Goal: Task Accomplishment & Management: Manage account settings

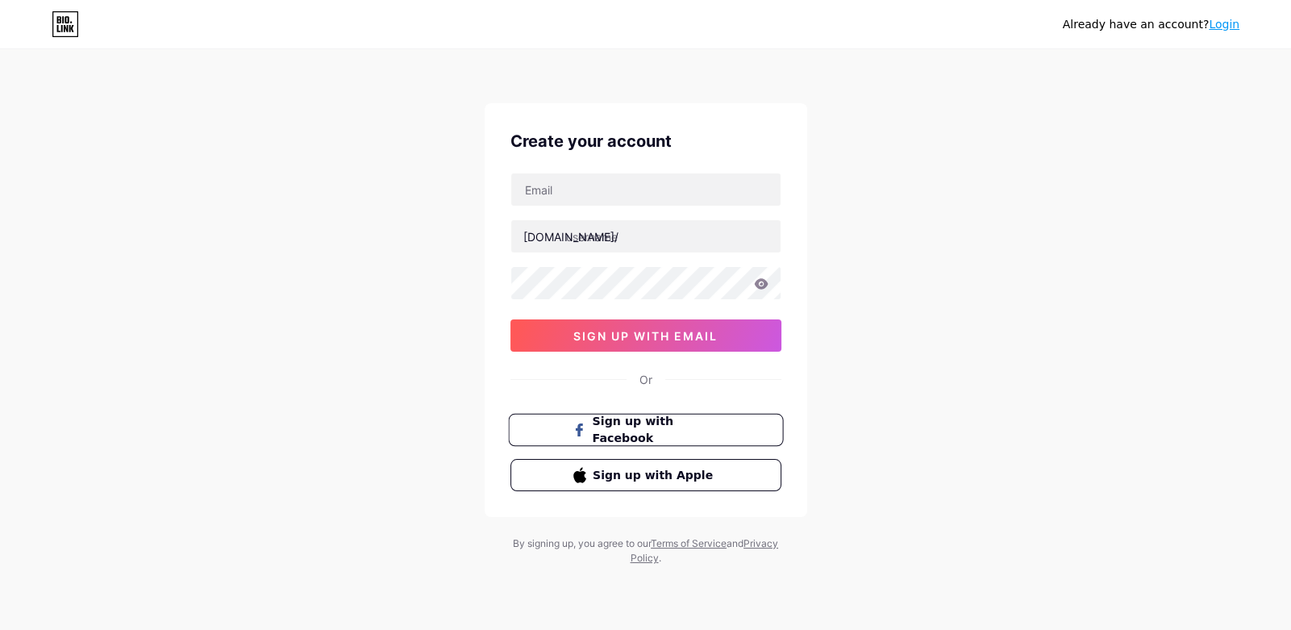
click at [594, 428] on span "Sign up with Facebook" at bounding box center [655, 430] width 127 height 35
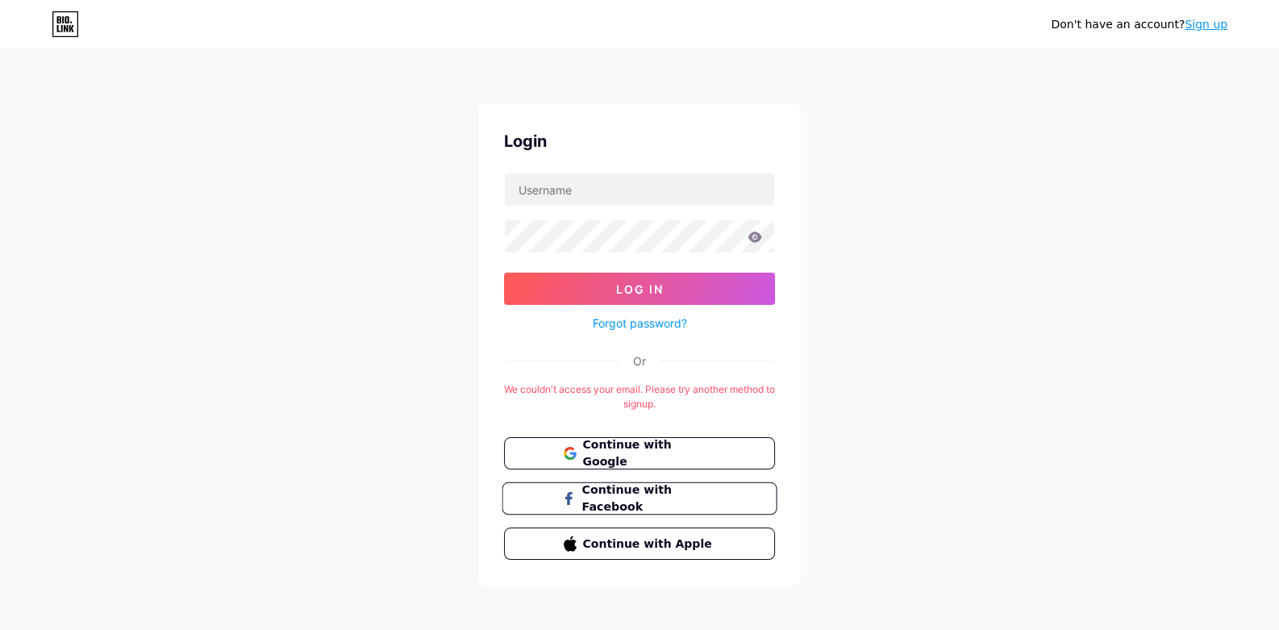
click at [649, 491] on span "Continue with Facebook" at bounding box center [648, 498] width 135 height 35
click at [697, 444] on span "Continue with Google" at bounding box center [648, 453] width 135 height 35
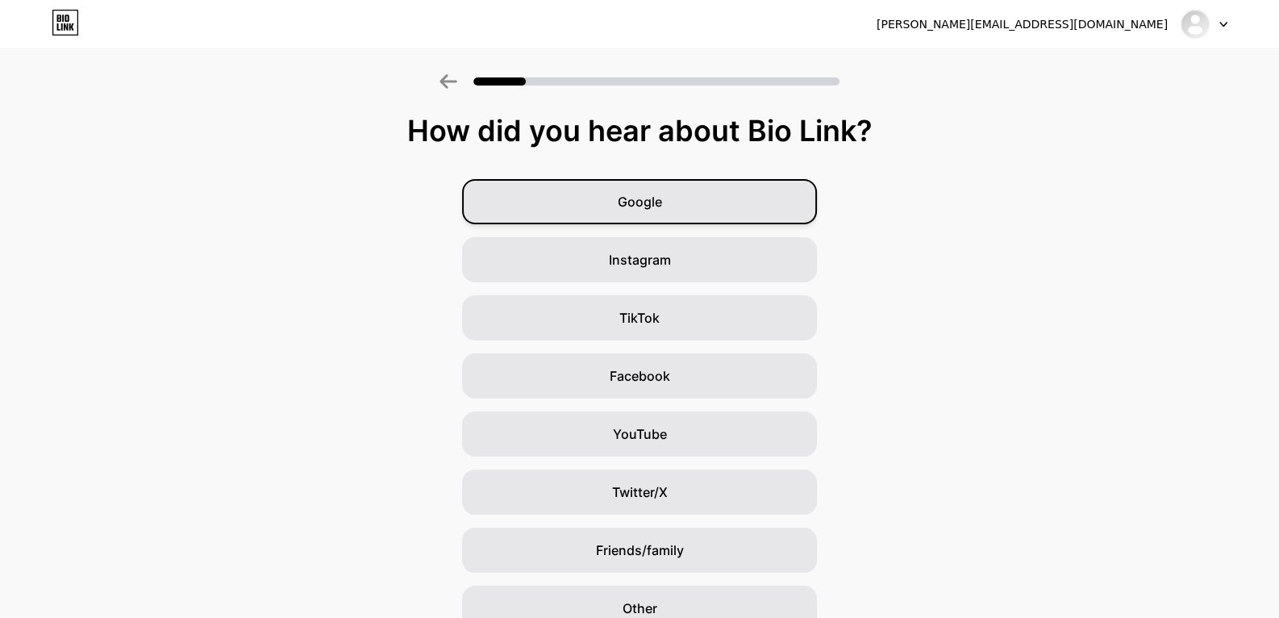
click at [691, 202] on div "Google" at bounding box center [639, 201] width 355 height 45
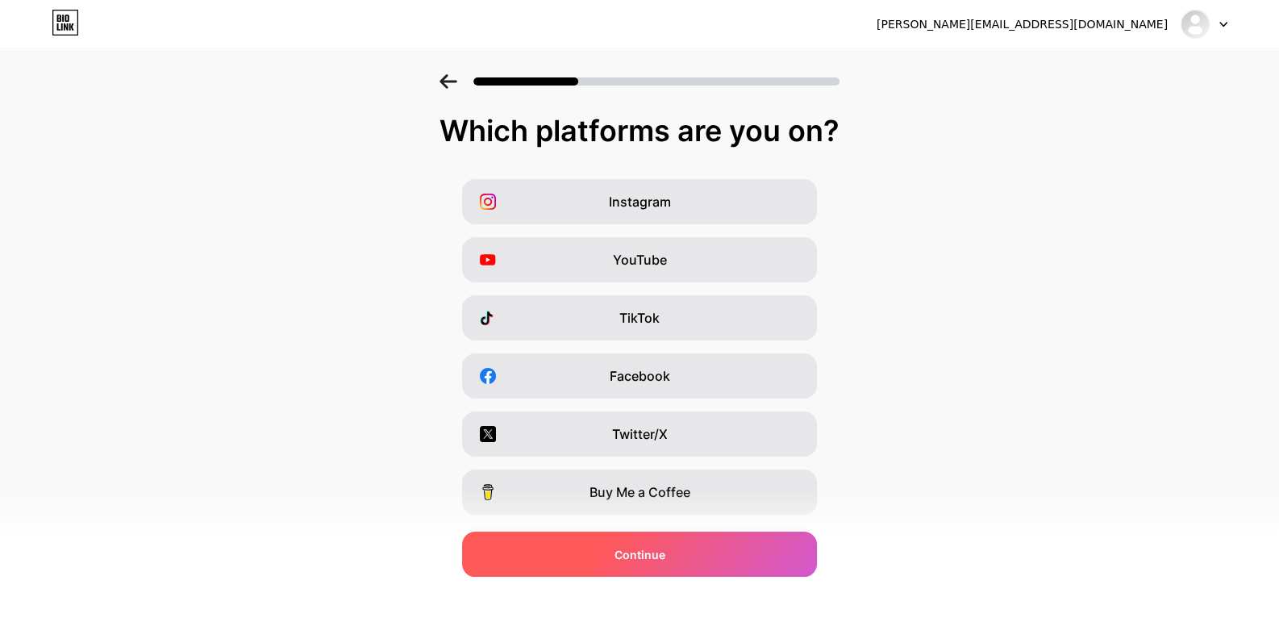
click at [726, 556] on div "Continue" at bounding box center [639, 553] width 355 height 45
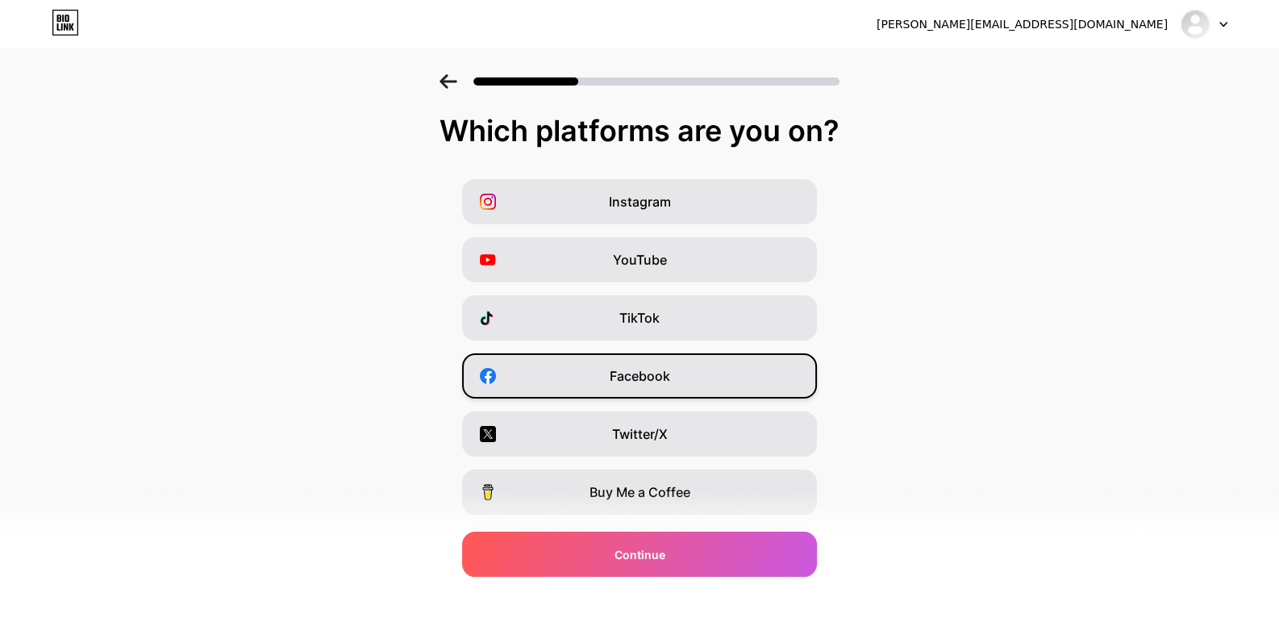
click at [637, 380] on span "Facebook" at bounding box center [640, 375] width 60 height 19
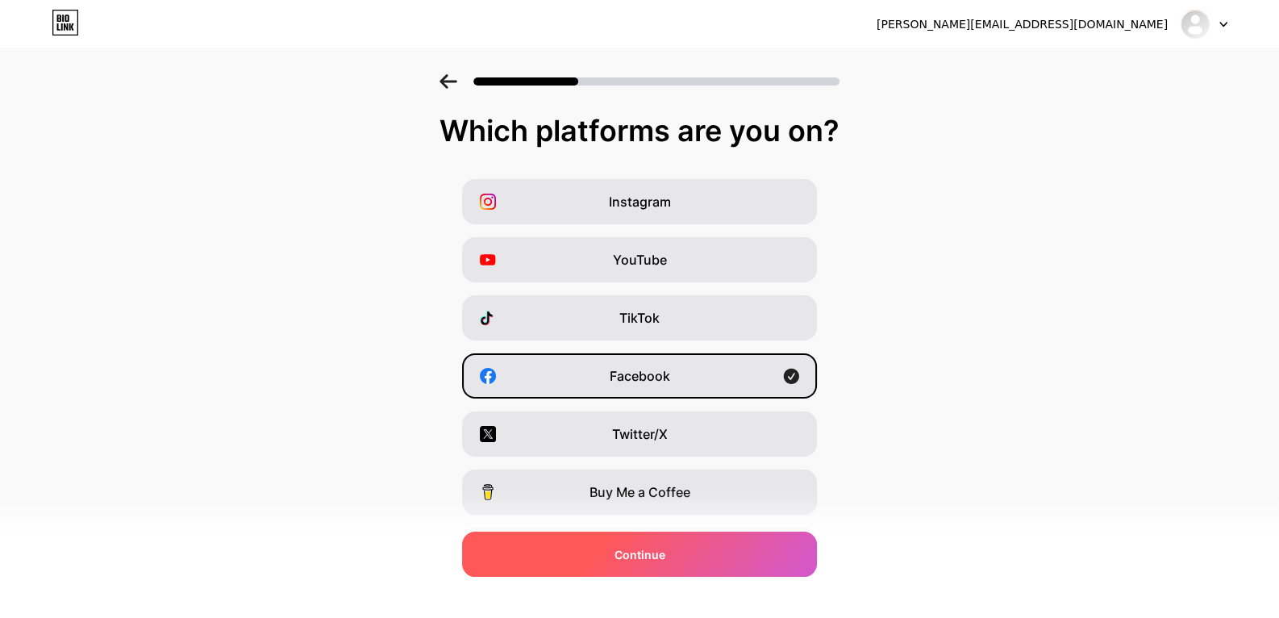
click at [677, 553] on div "Continue" at bounding box center [639, 553] width 355 height 45
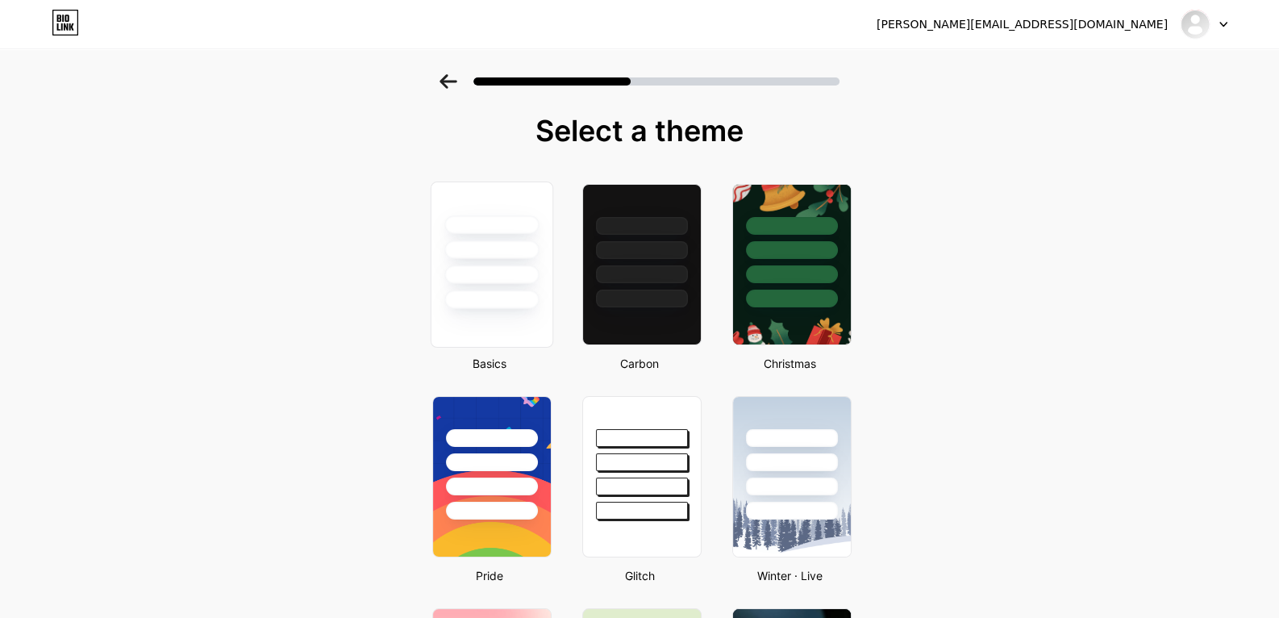
click at [547, 273] on div at bounding box center [491, 245] width 121 height 127
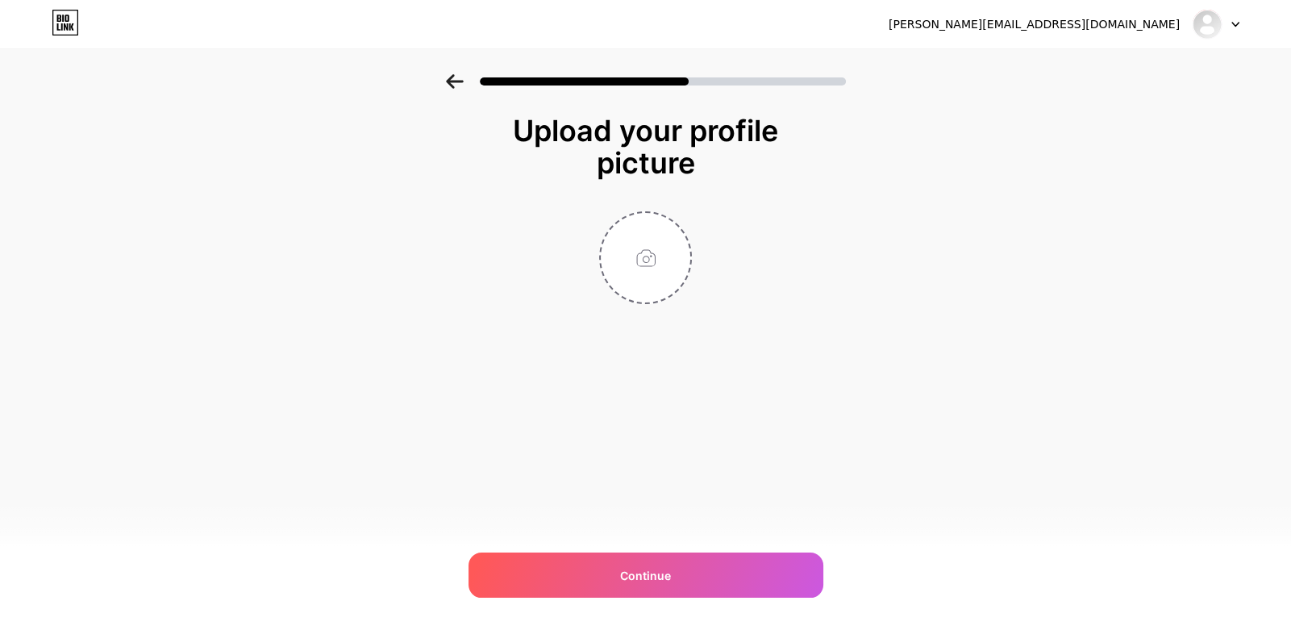
click at [547, 273] on div at bounding box center [646, 257] width 322 height 93
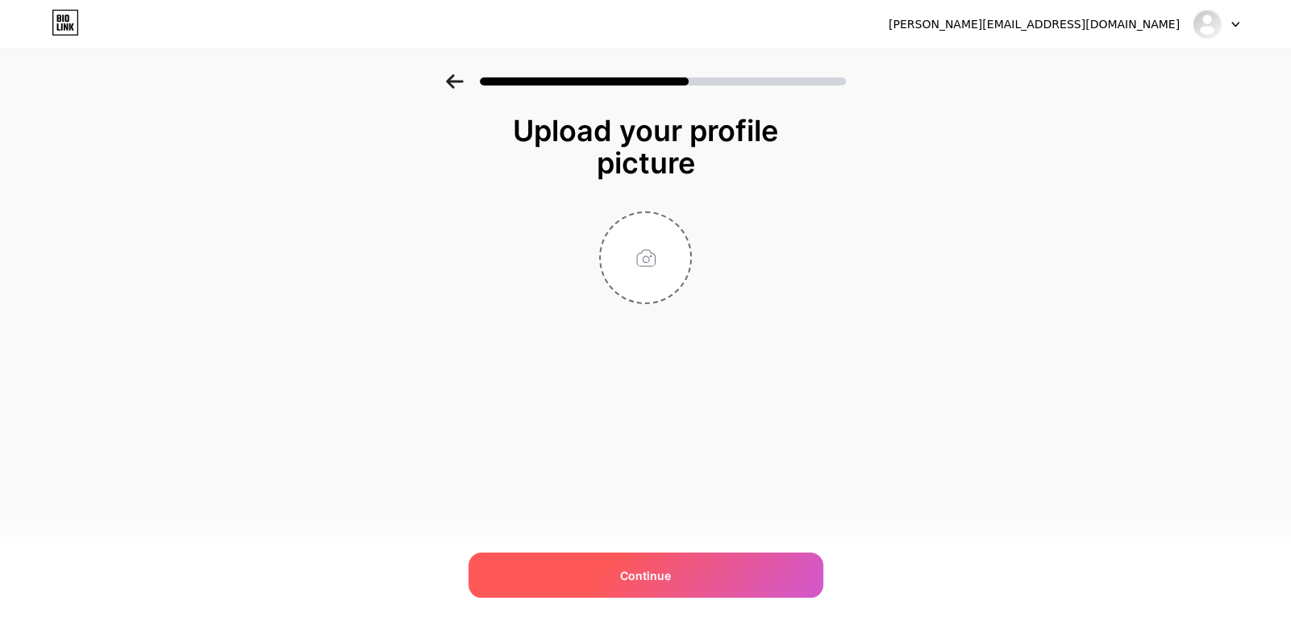
click at [692, 563] on div "Continue" at bounding box center [645, 574] width 355 height 45
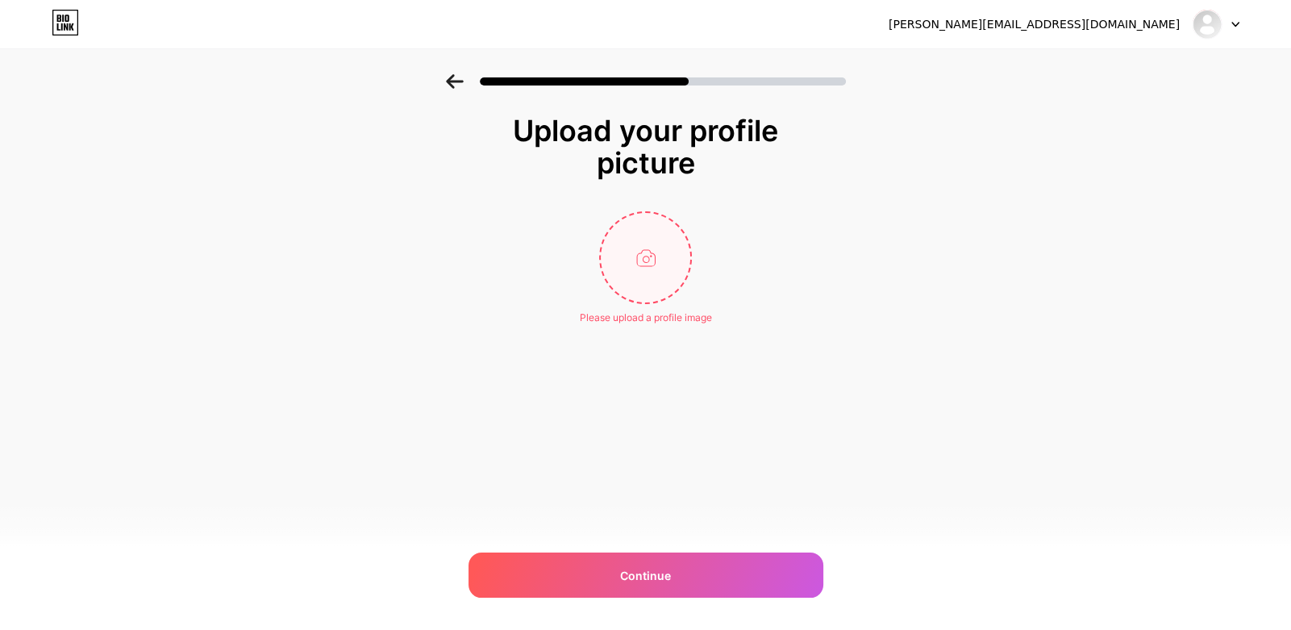
click at [635, 260] on input "file" at bounding box center [645, 257] width 89 height 89
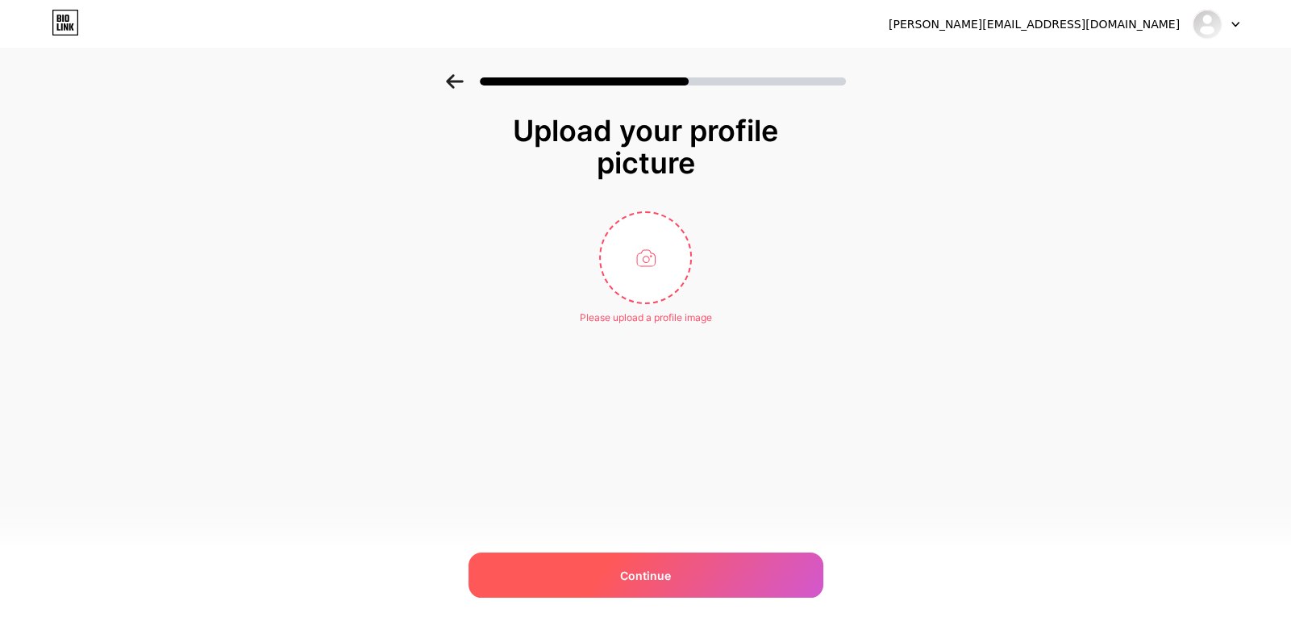
click at [705, 578] on div "Continue" at bounding box center [645, 574] width 355 height 45
click at [702, 576] on div "Continue" at bounding box center [645, 574] width 355 height 45
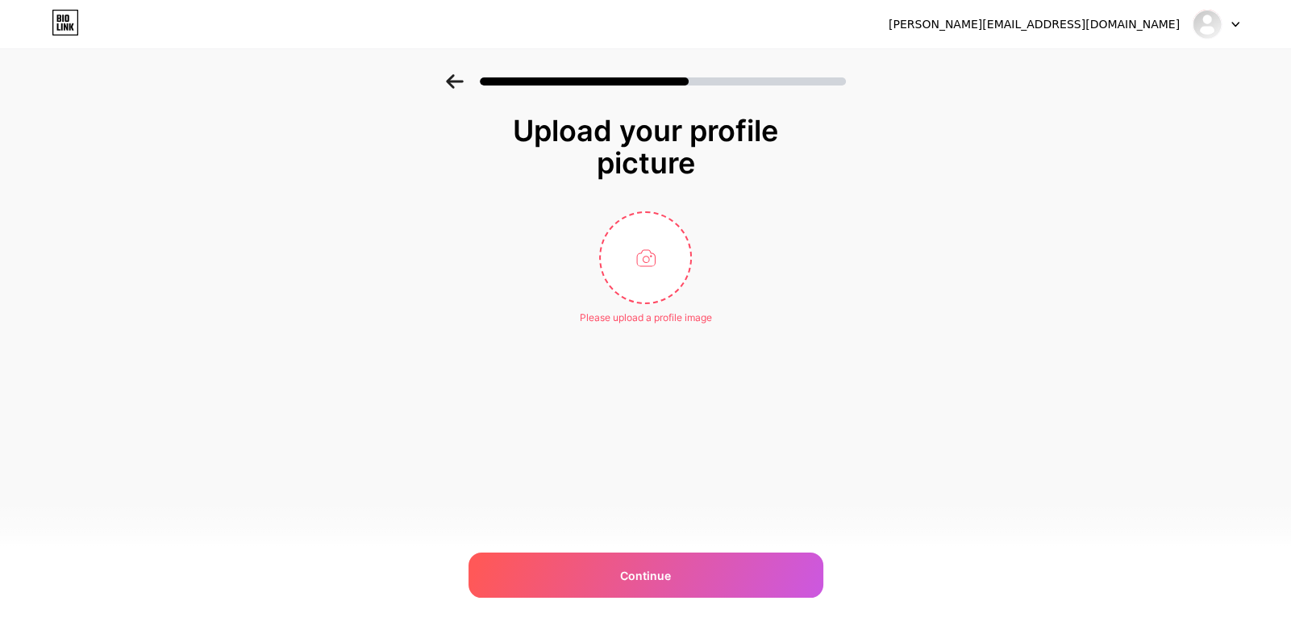
drag, startPoint x: 701, startPoint y: 575, endPoint x: 709, endPoint y: 511, distance: 64.2
click at [701, 564] on div "Continue" at bounding box center [645, 574] width 355 height 45
click at [676, 321] on div "Please upload a profile image" at bounding box center [646, 317] width 132 height 15
click at [625, 286] on input "file" at bounding box center [645, 257] width 89 height 89
type input "C:\fakepath\gHeciServer.ico"
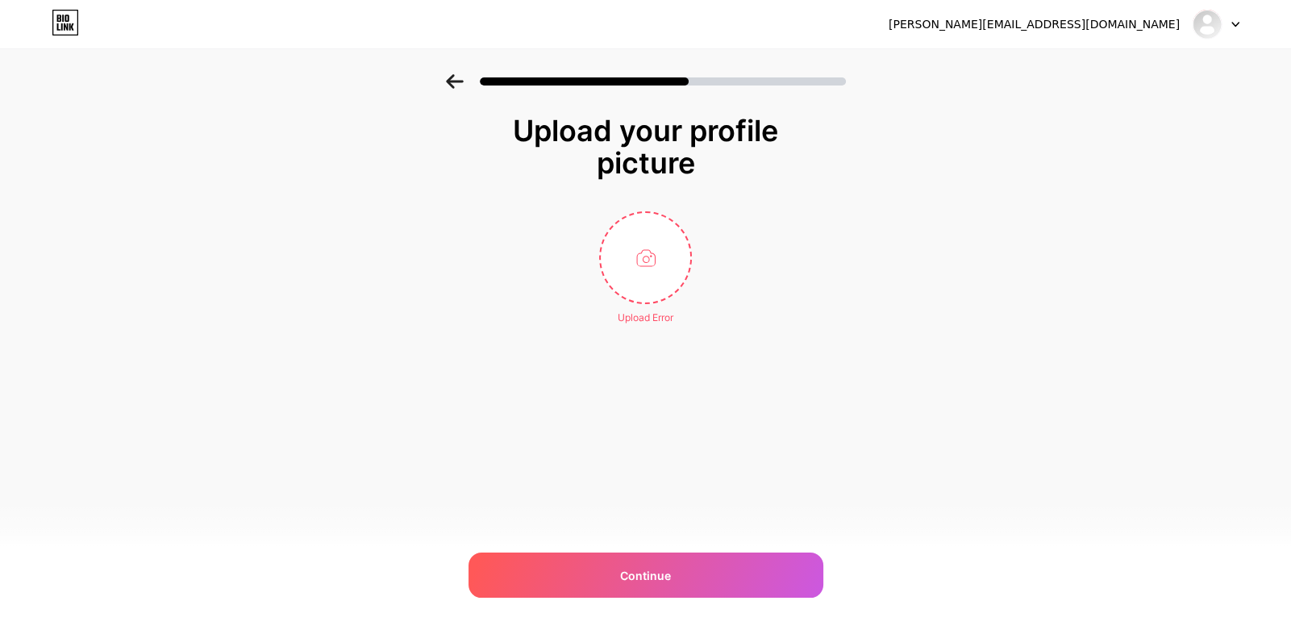
click at [439, 83] on div at bounding box center [645, 76] width 1291 height 56
click at [457, 75] on icon at bounding box center [455, 81] width 18 height 15
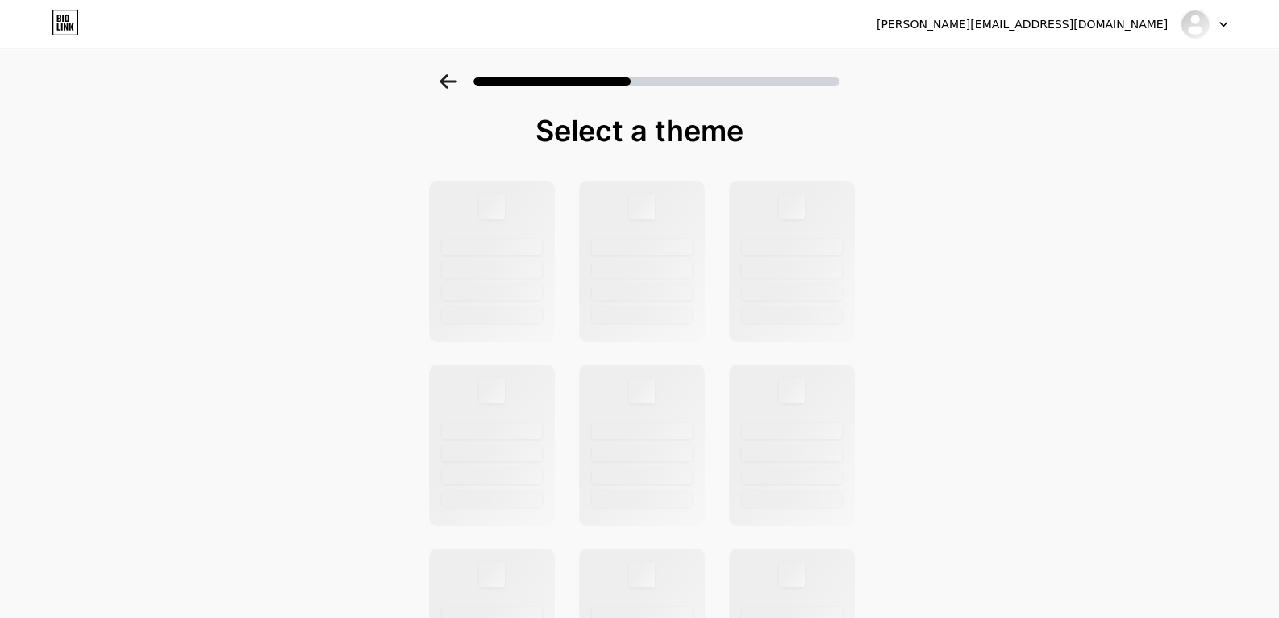
click at [456, 75] on icon at bounding box center [448, 81] width 18 height 15
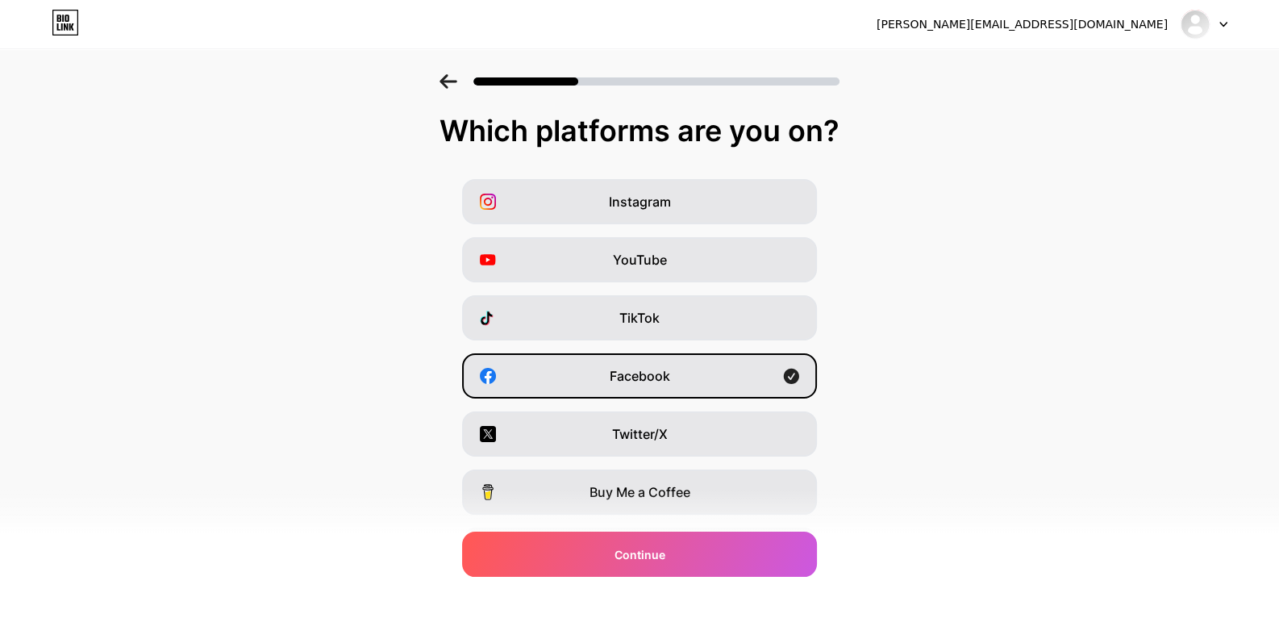
click at [453, 76] on icon at bounding box center [448, 81] width 18 height 15
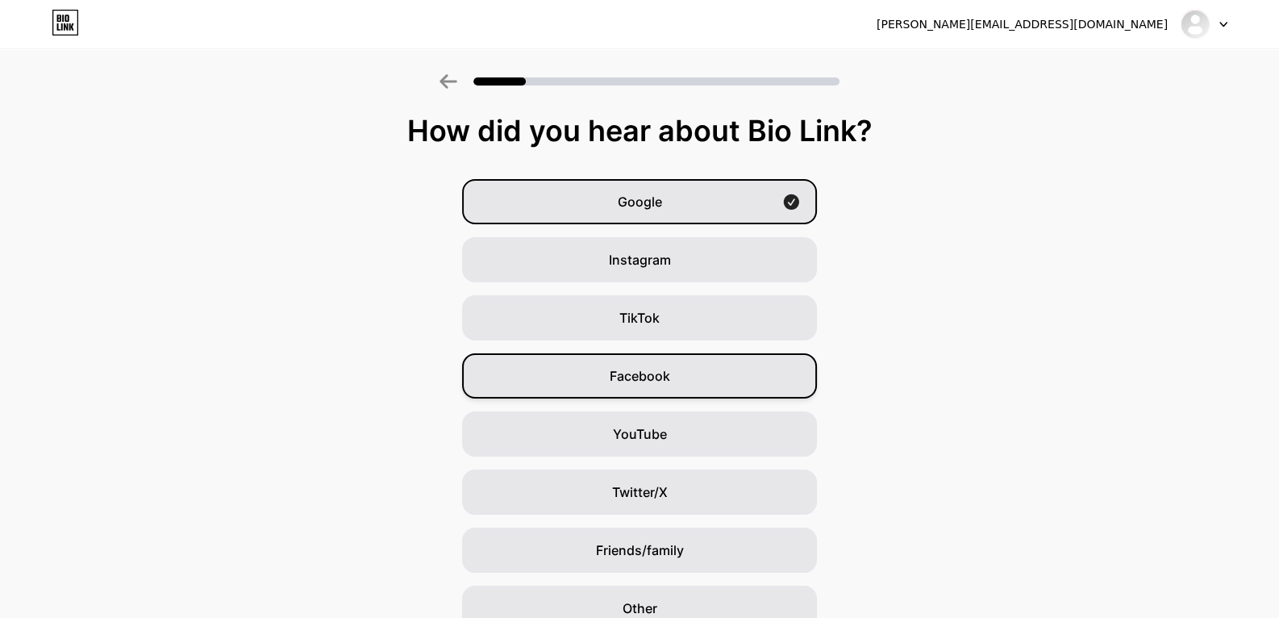
click at [607, 382] on div "Facebook" at bounding box center [639, 375] width 355 height 45
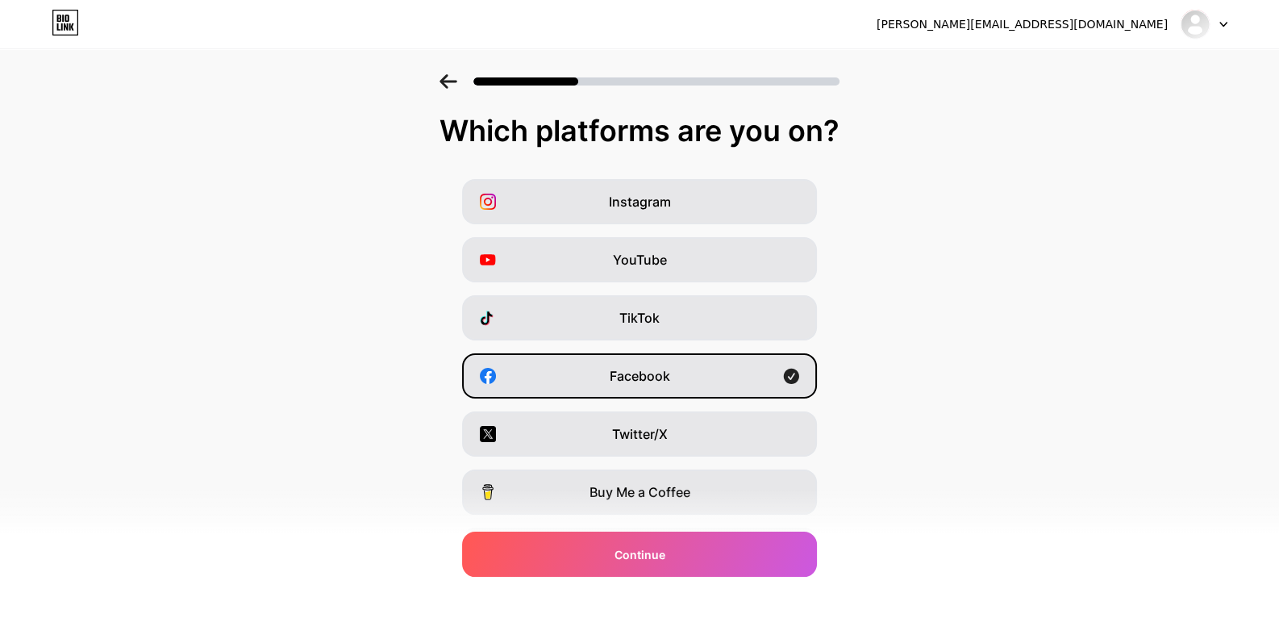
click at [603, 381] on div "Facebook" at bounding box center [639, 375] width 355 height 45
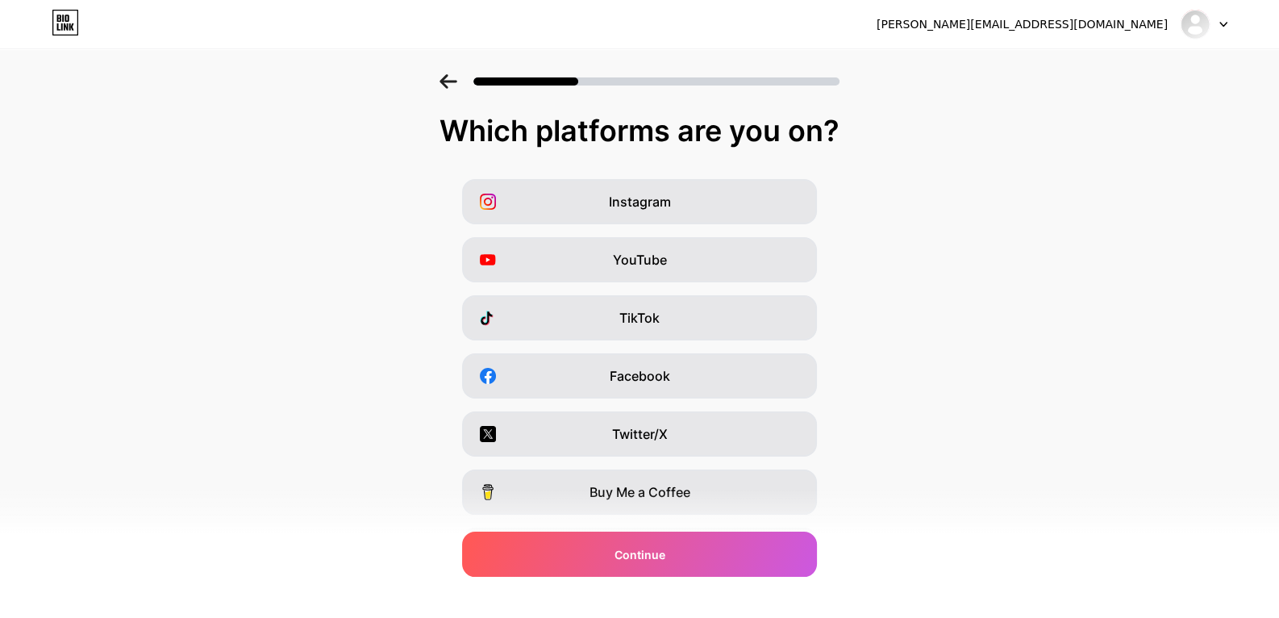
click at [603, 381] on div "Facebook" at bounding box center [639, 375] width 355 height 45
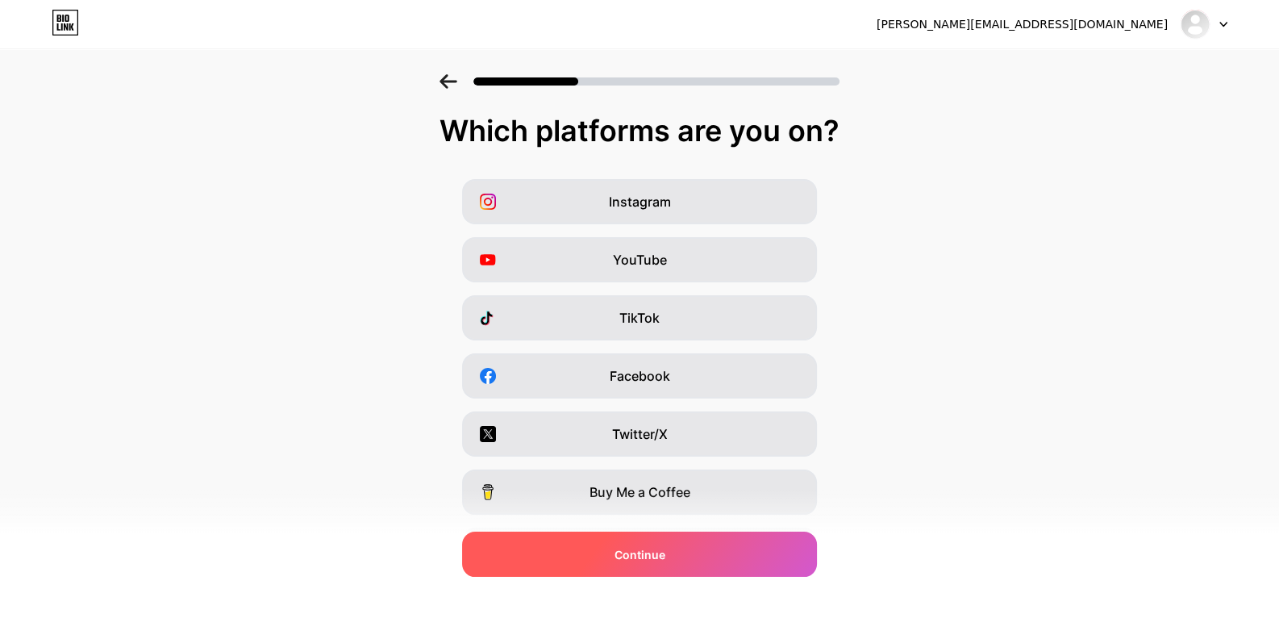
click at [649, 556] on span "Continue" at bounding box center [639, 554] width 51 height 17
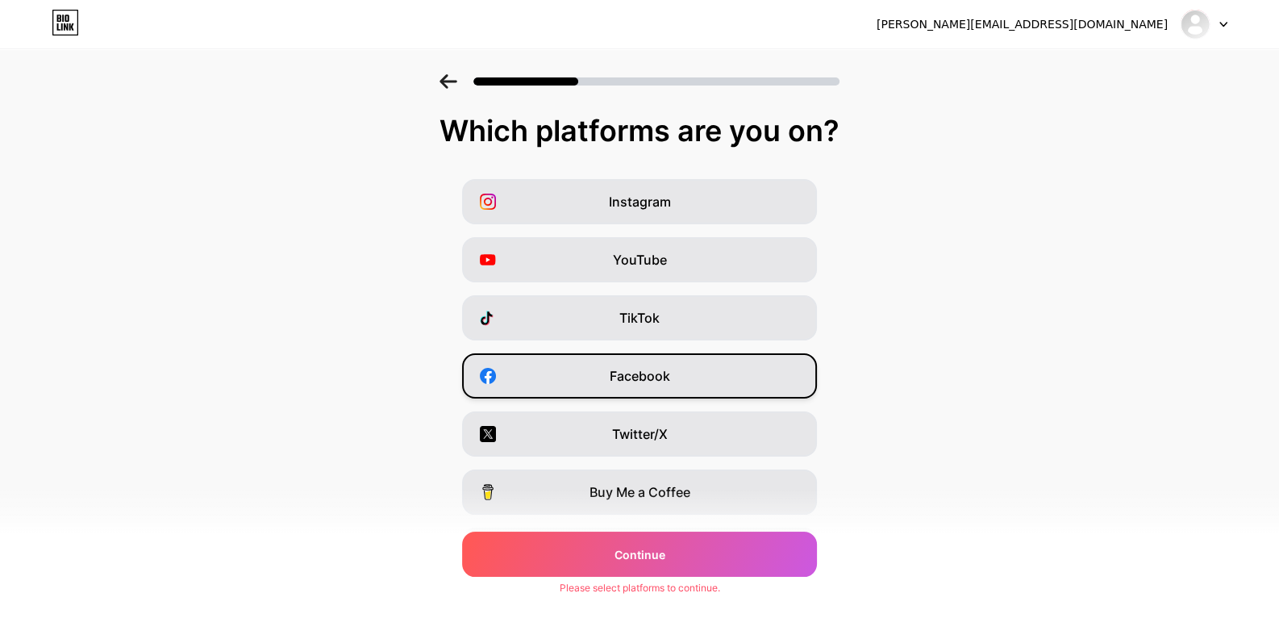
click at [636, 362] on div "Facebook" at bounding box center [639, 375] width 355 height 45
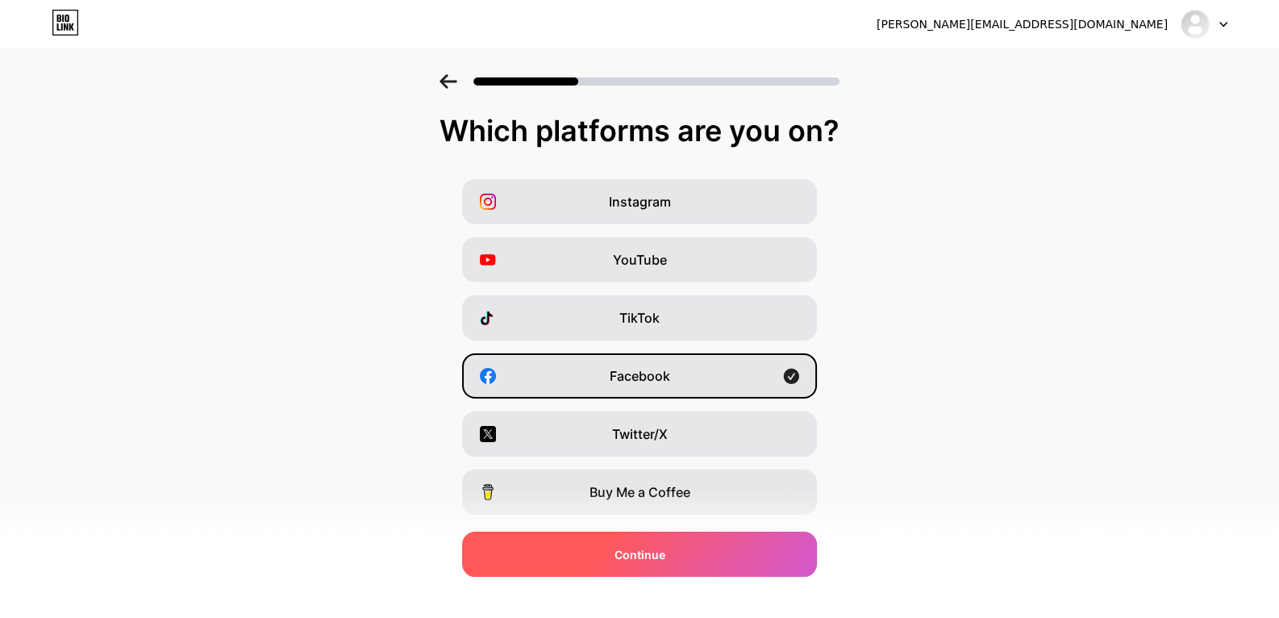
click at [676, 549] on div "Continue" at bounding box center [639, 553] width 355 height 45
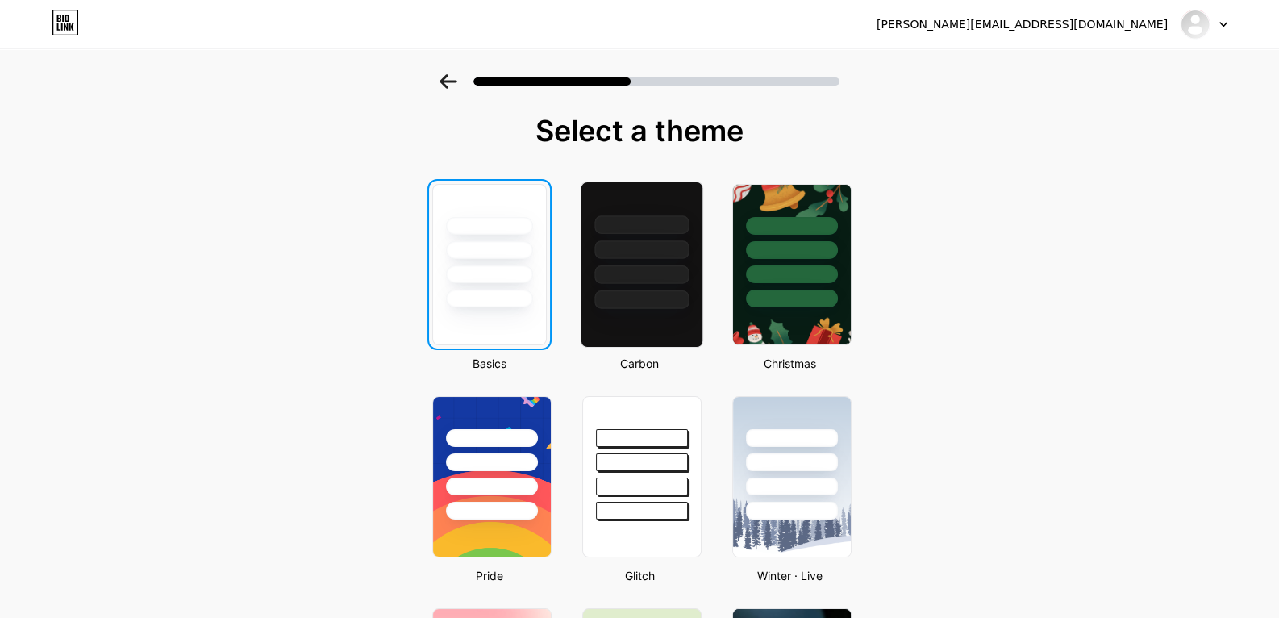
click at [635, 302] on div at bounding box center [641, 299] width 94 height 19
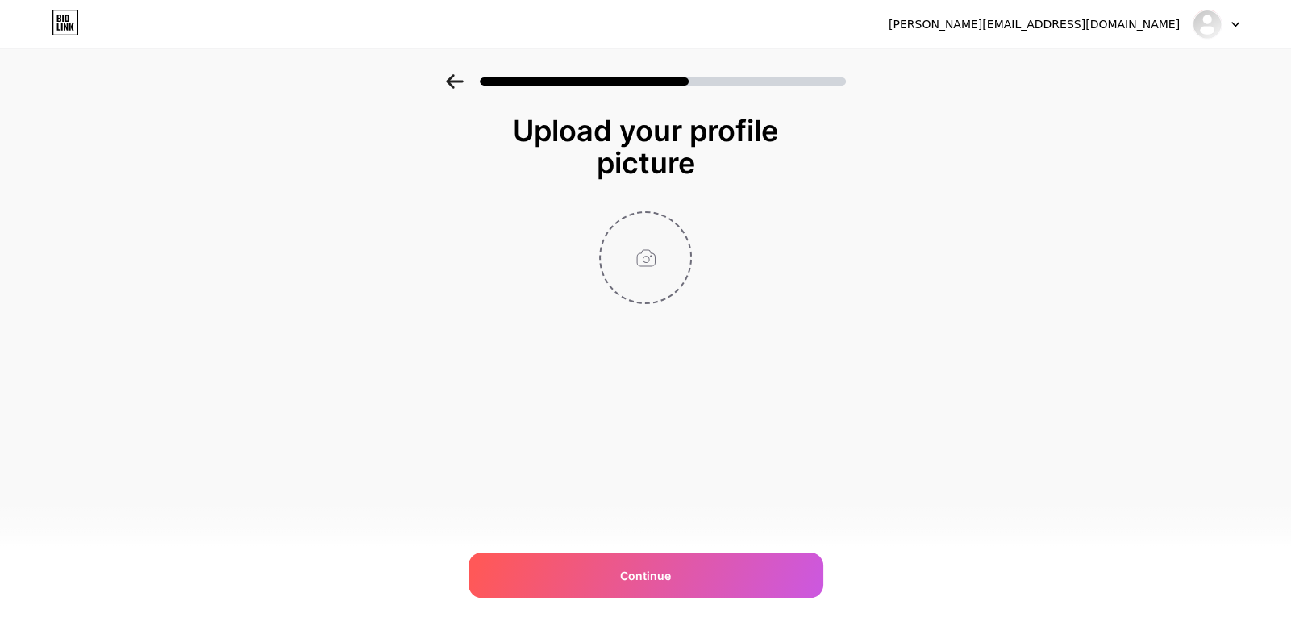
click at [655, 276] on input "file" at bounding box center [645, 257] width 89 height 89
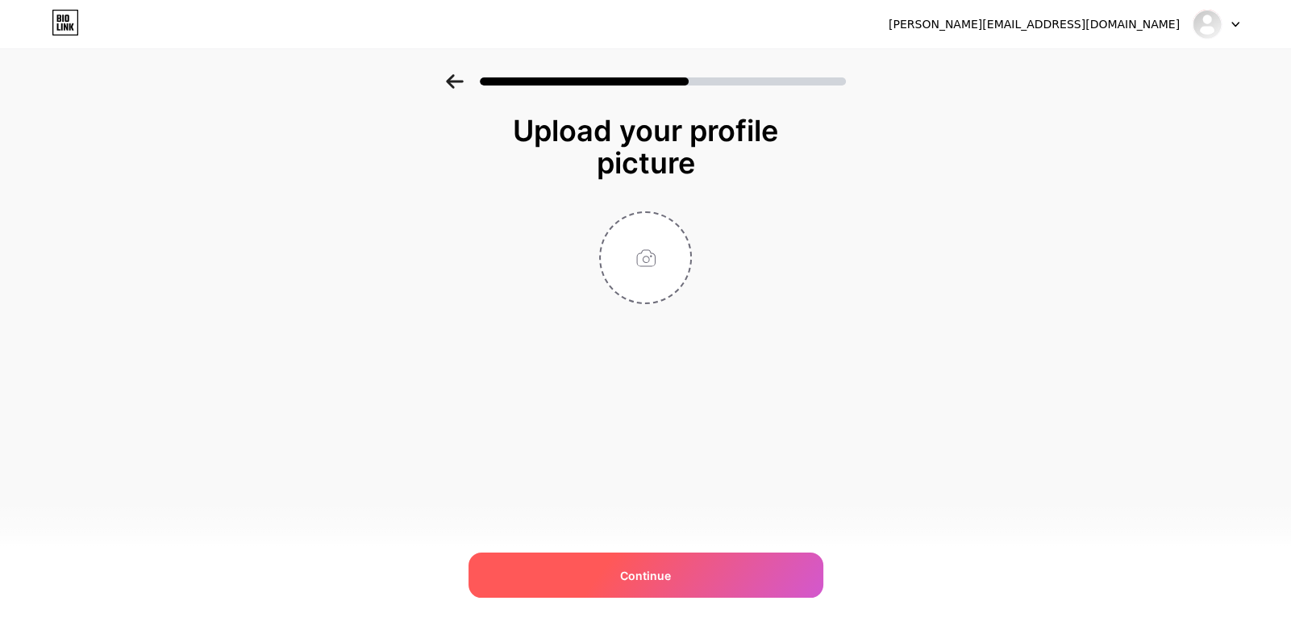
click at [755, 569] on div "Continue" at bounding box center [645, 574] width 355 height 45
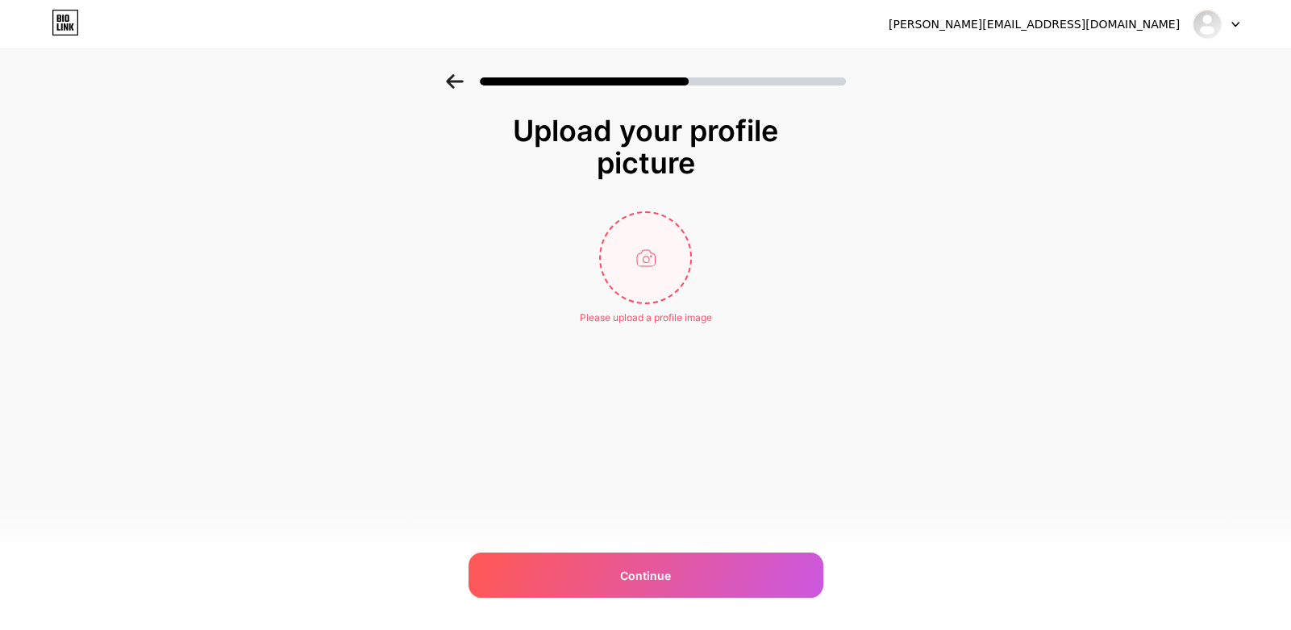
click at [668, 268] on input "file" at bounding box center [645, 257] width 89 height 89
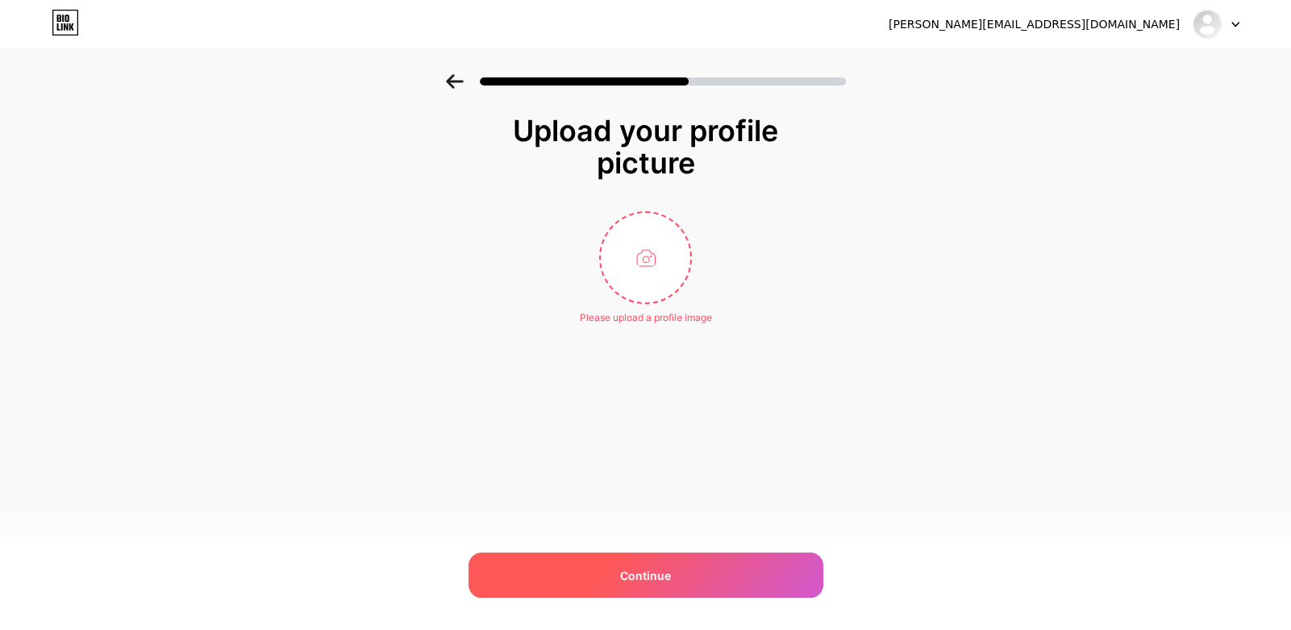
click at [597, 579] on div "Continue" at bounding box center [645, 574] width 355 height 45
click at [597, 576] on div "Continue" at bounding box center [645, 574] width 355 height 45
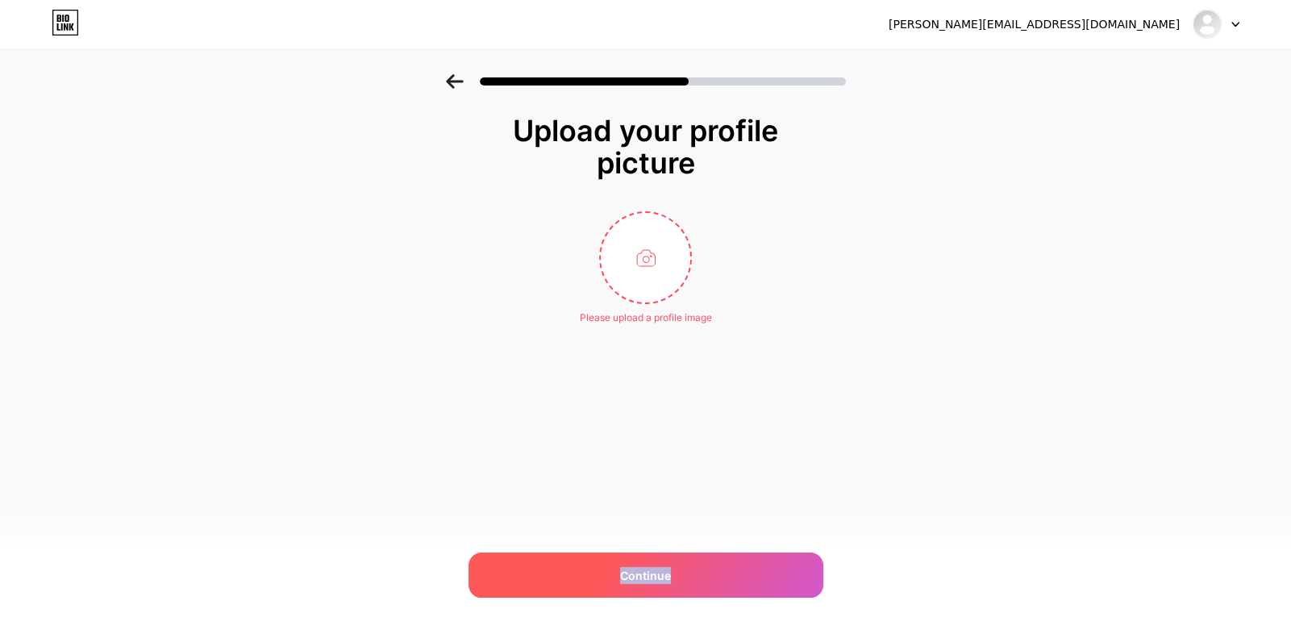
click at [597, 576] on div "Continue" at bounding box center [645, 574] width 355 height 45
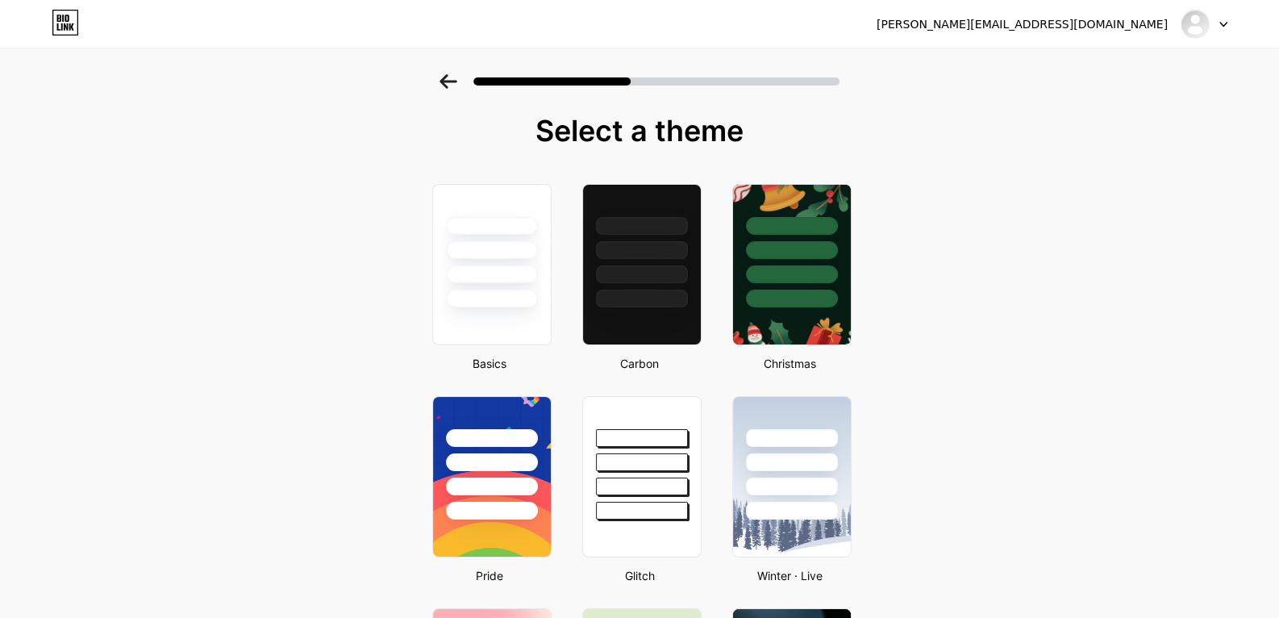
click at [1224, 29] on div at bounding box center [1203, 24] width 47 height 29
click at [1197, 61] on li "Logout" at bounding box center [1126, 66] width 200 height 44
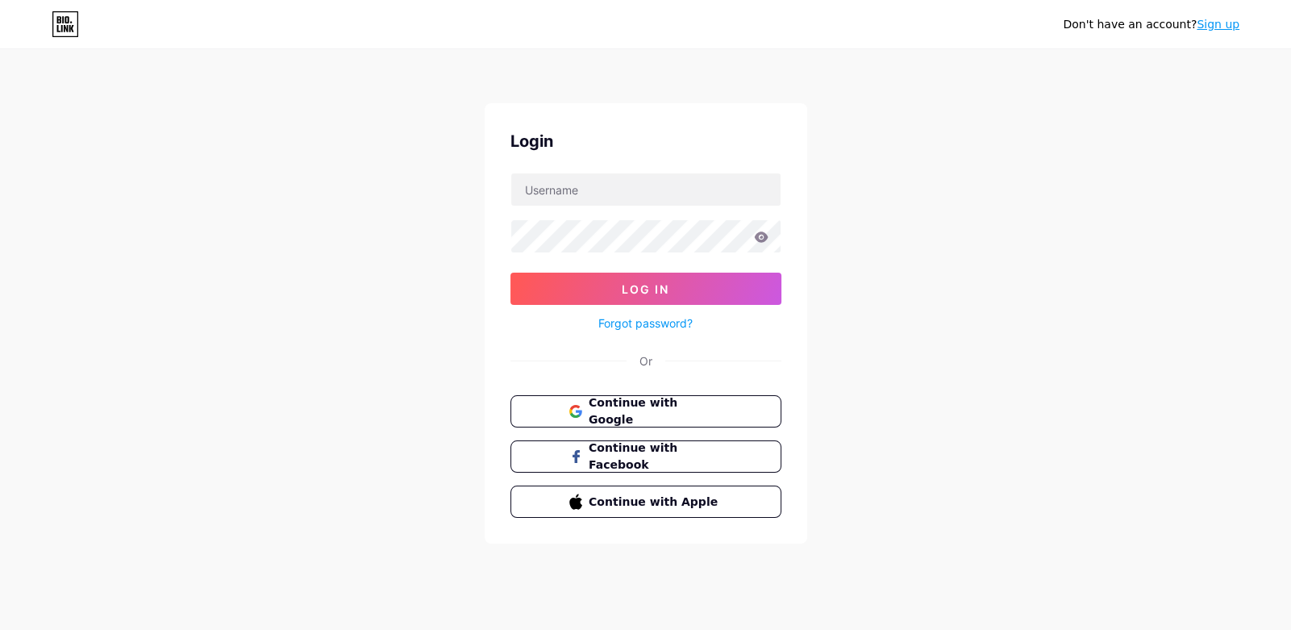
click at [1119, 70] on div "Don't have an account? Sign up Login Log In Forgot password? Or Continue with G…" at bounding box center [645, 297] width 1291 height 595
click at [81, 27] on div "Don't have an account? Sign up" at bounding box center [645, 24] width 1291 height 26
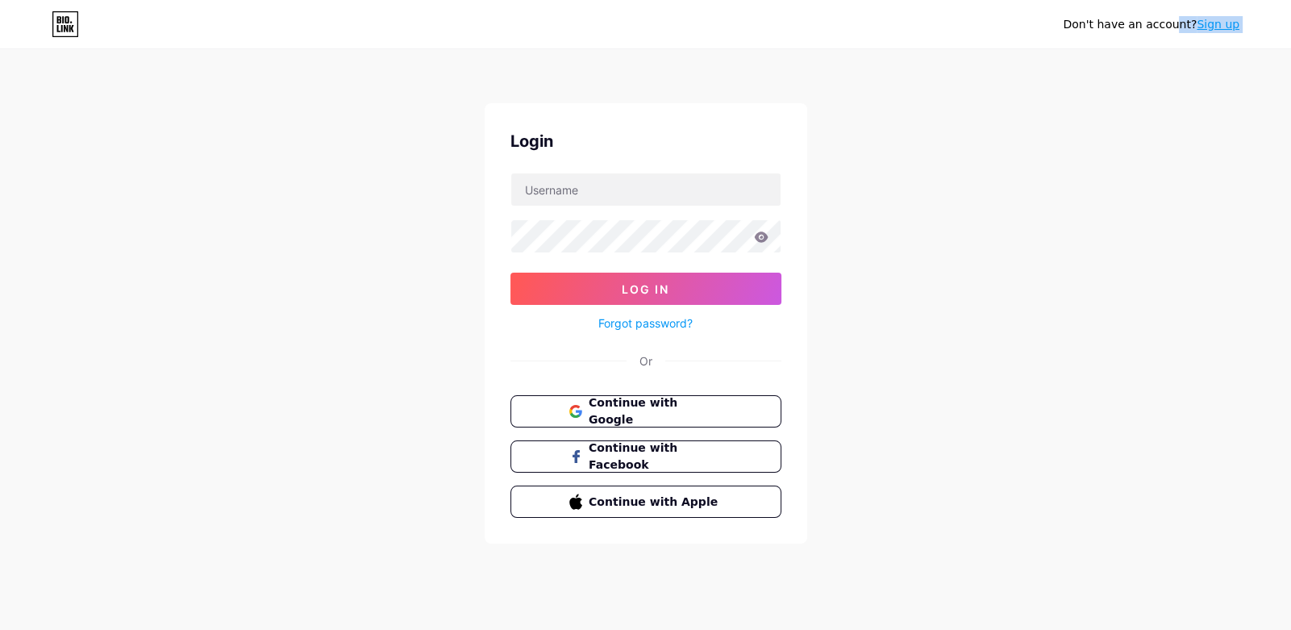
drag, startPoint x: 81, startPoint y: 27, endPoint x: 30, endPoint y: 30, distance: 50.9
click at [32, 31] on div "Don't have an account? Sign up" at bounding box center [645, 24] width 1291 height 26
